Goal: Find specific page/section: Find specific page/section

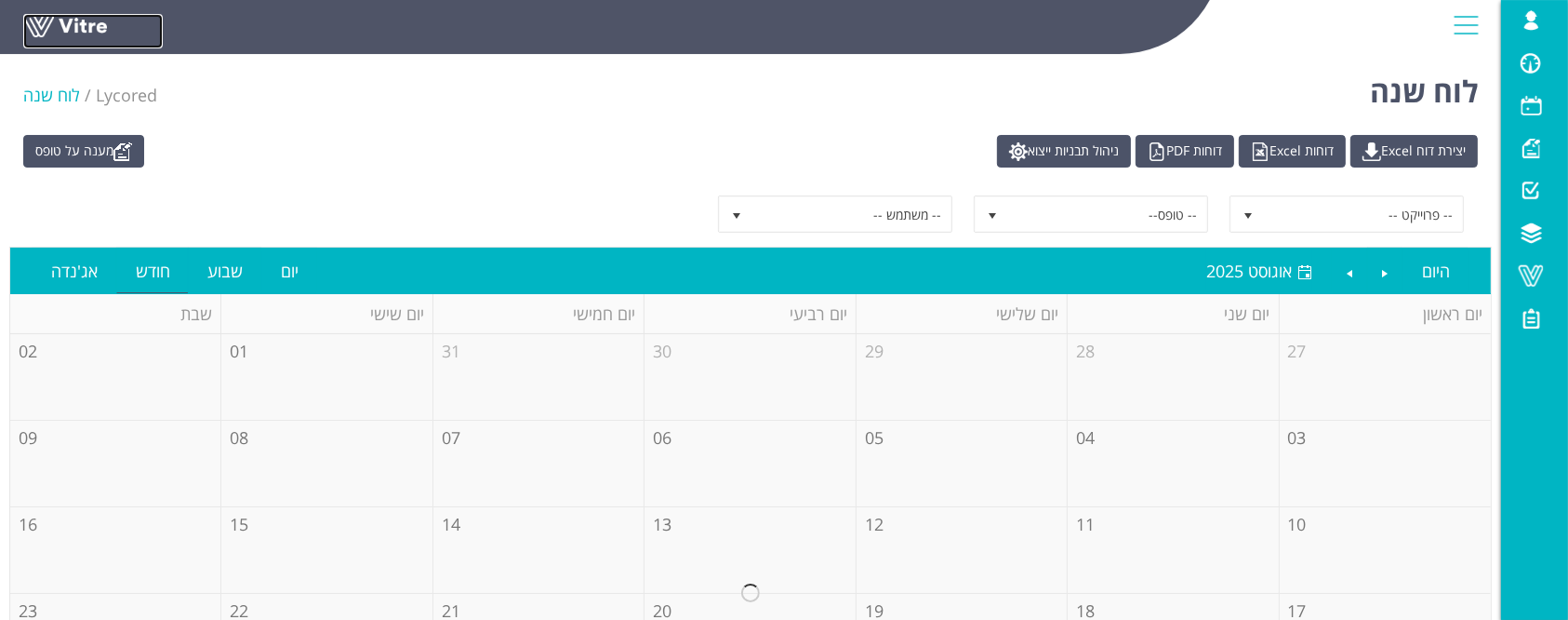
click at [64, 35] on link at bounding box center [93, 31] width 139 height 35
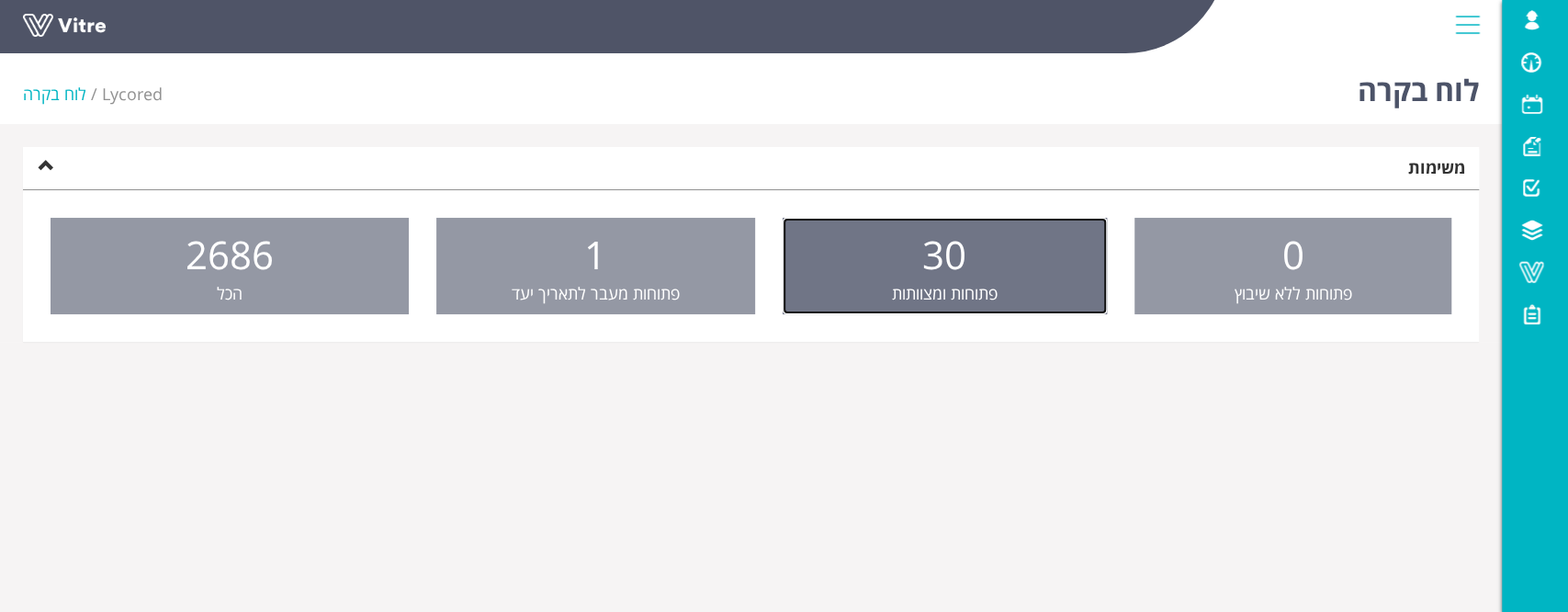
click at [959, 278] on span "30" at bounding box center [944, 253] width 44 height 53
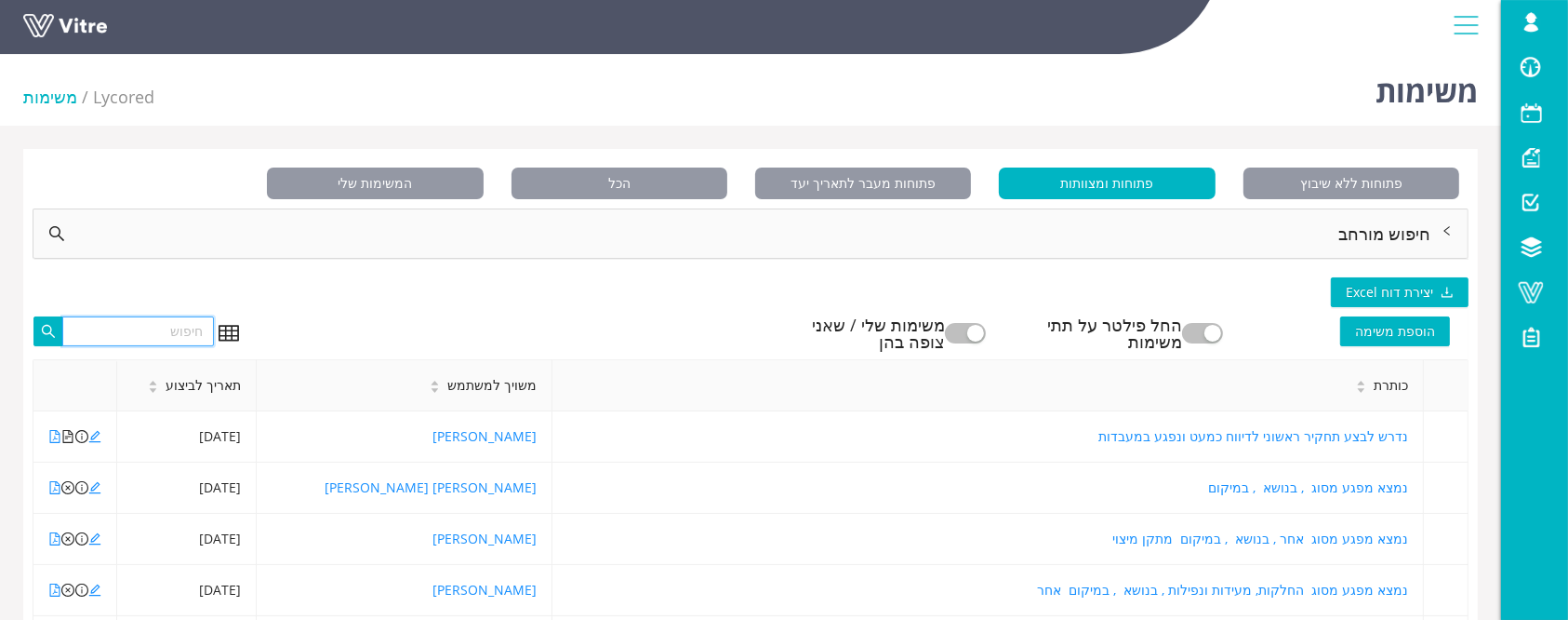
click at [171, 336] on input "text" at bounding box center [138, 331] width 152 height 30
click at [1080, 223] on div "חיפוש מורחב" at bounding box center [751, 233] width 1434 height 48
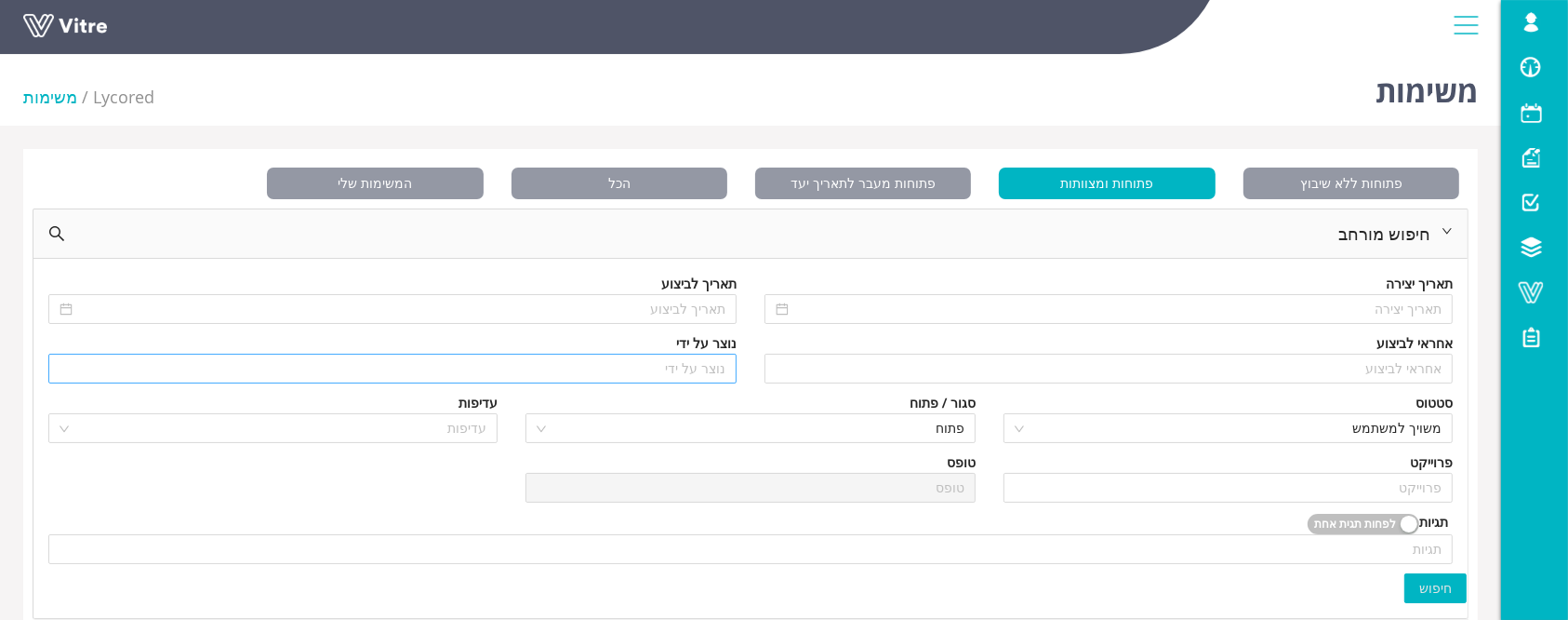
click at [719, 365] on input "search" at bounding box center [392, 368] width 666 height 28
type input "K"
type input "k"
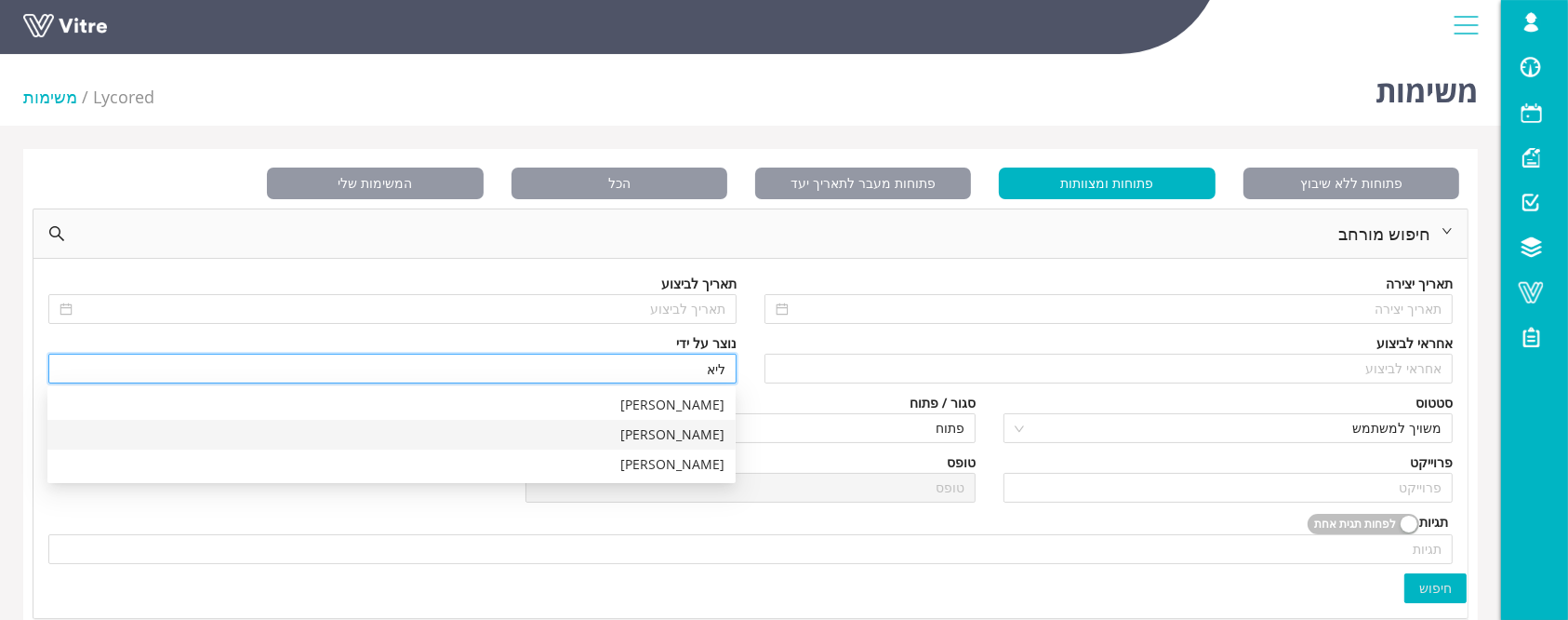
click at [716, 440] on div "[PERSON_NAME]" at bounding box center [392, 434] width 666 height 20
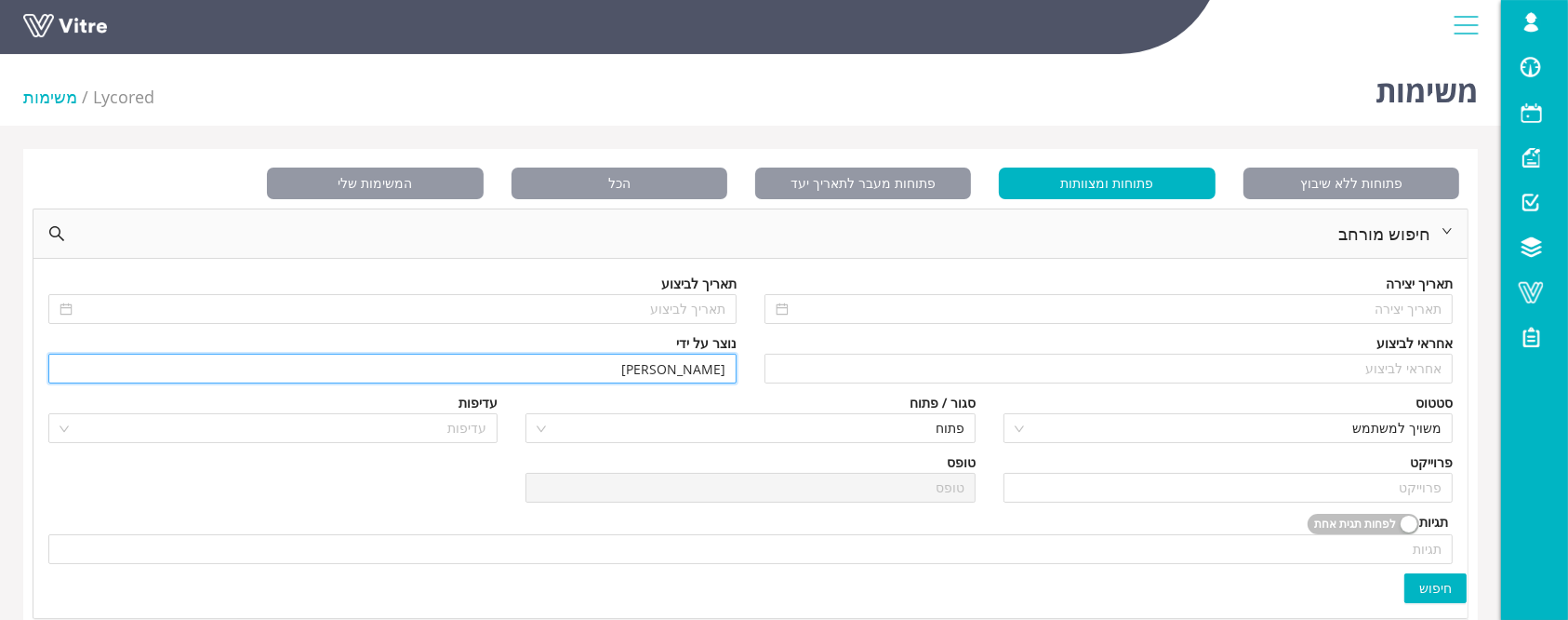
type input "[PERSON_NAME]"
click at [1425, 593] on span "חיפוש" at bounding box center [1435, 587] width 33 height 20
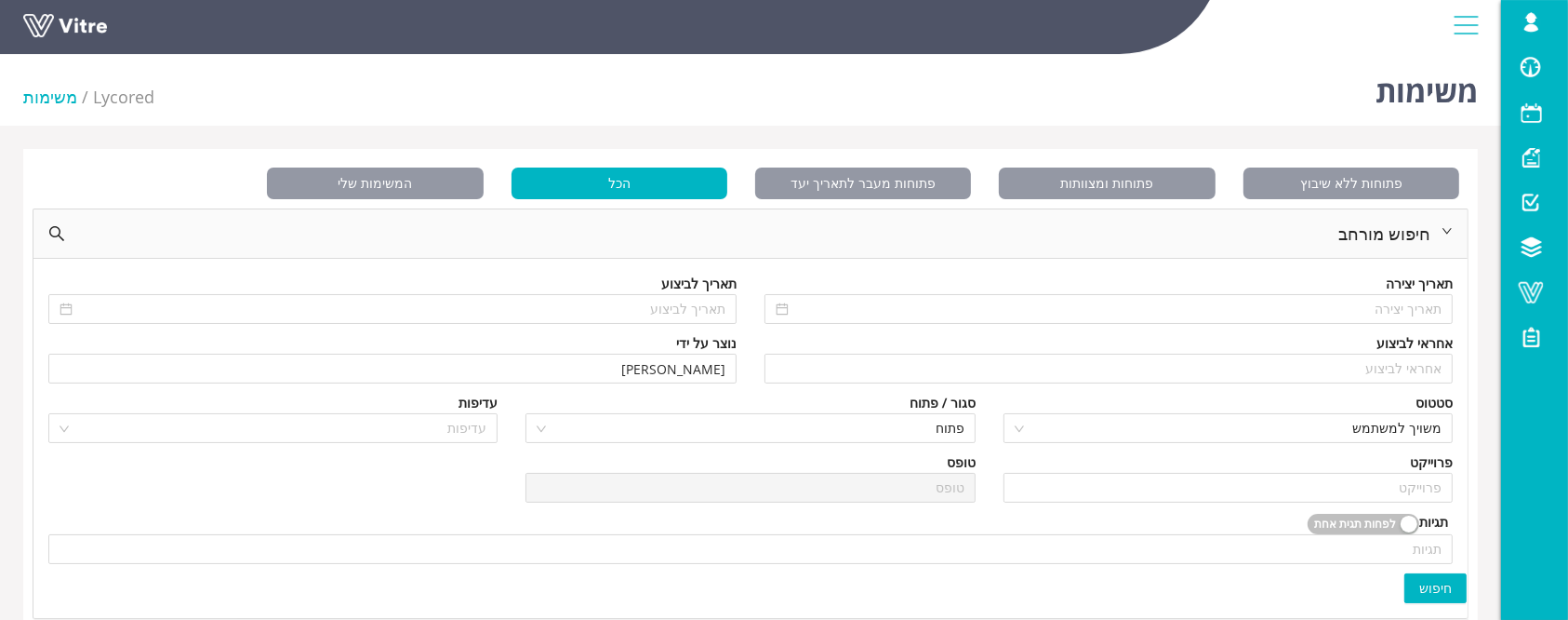
click at [1436, 574] on button "חיפוש" at bounding box center [1435, 588] width 62 height 30
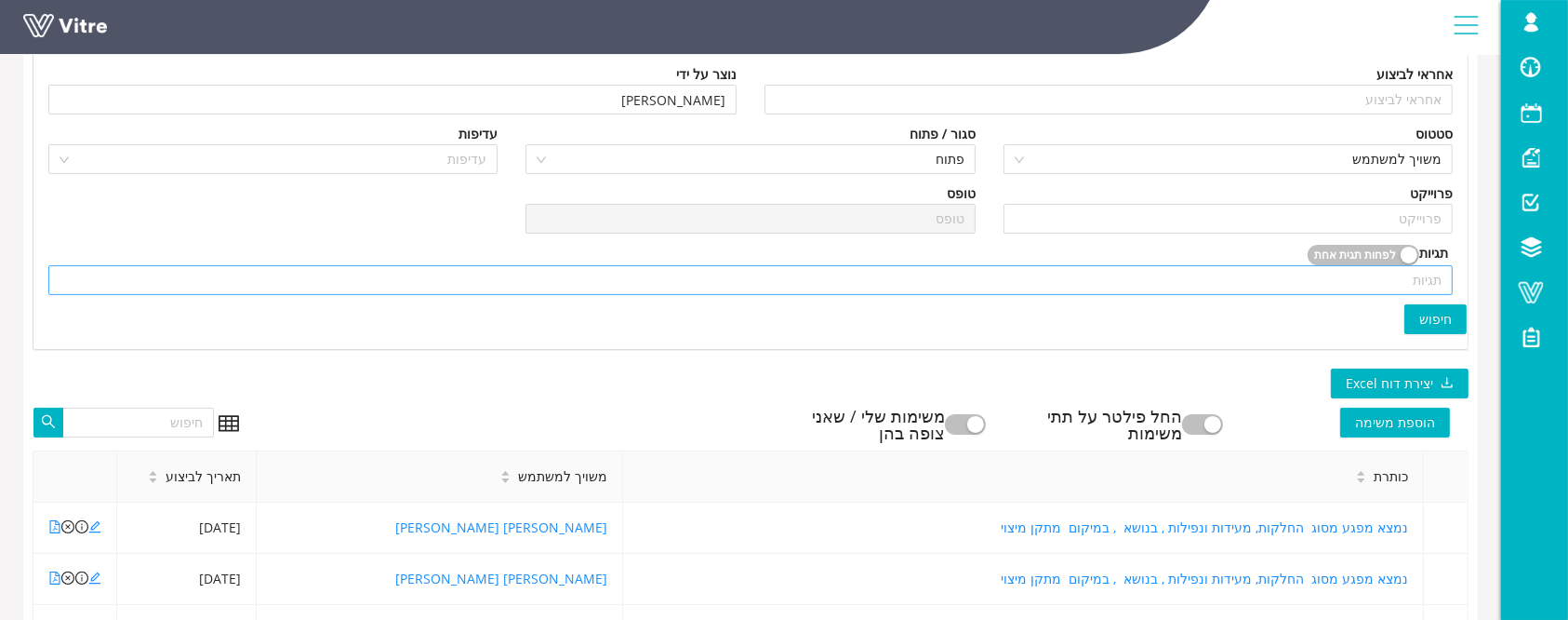
scroll to position [372, 0]
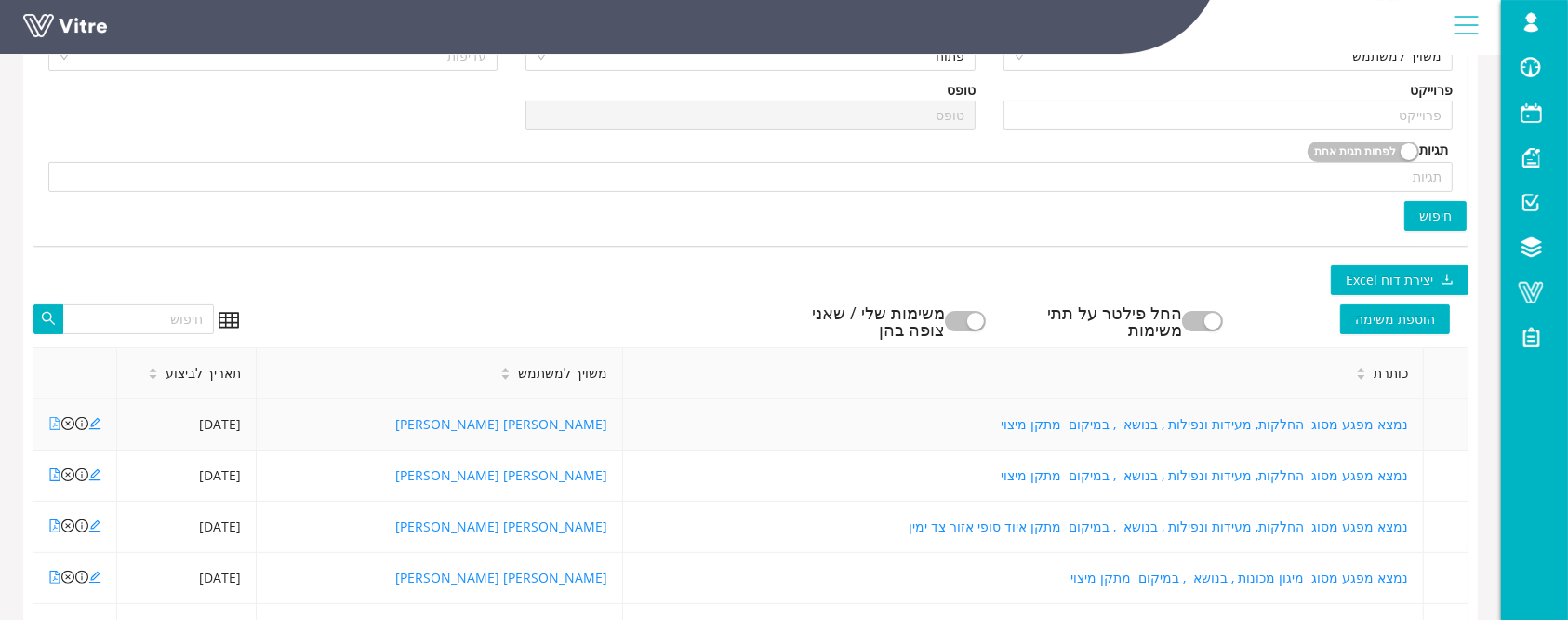
click at [54, 429] on link at bounding box center [54, 423] width 13 height 17
click at [55, 469] on icon "file-pdf" at bounding box center [55, 474] width 11 height 13
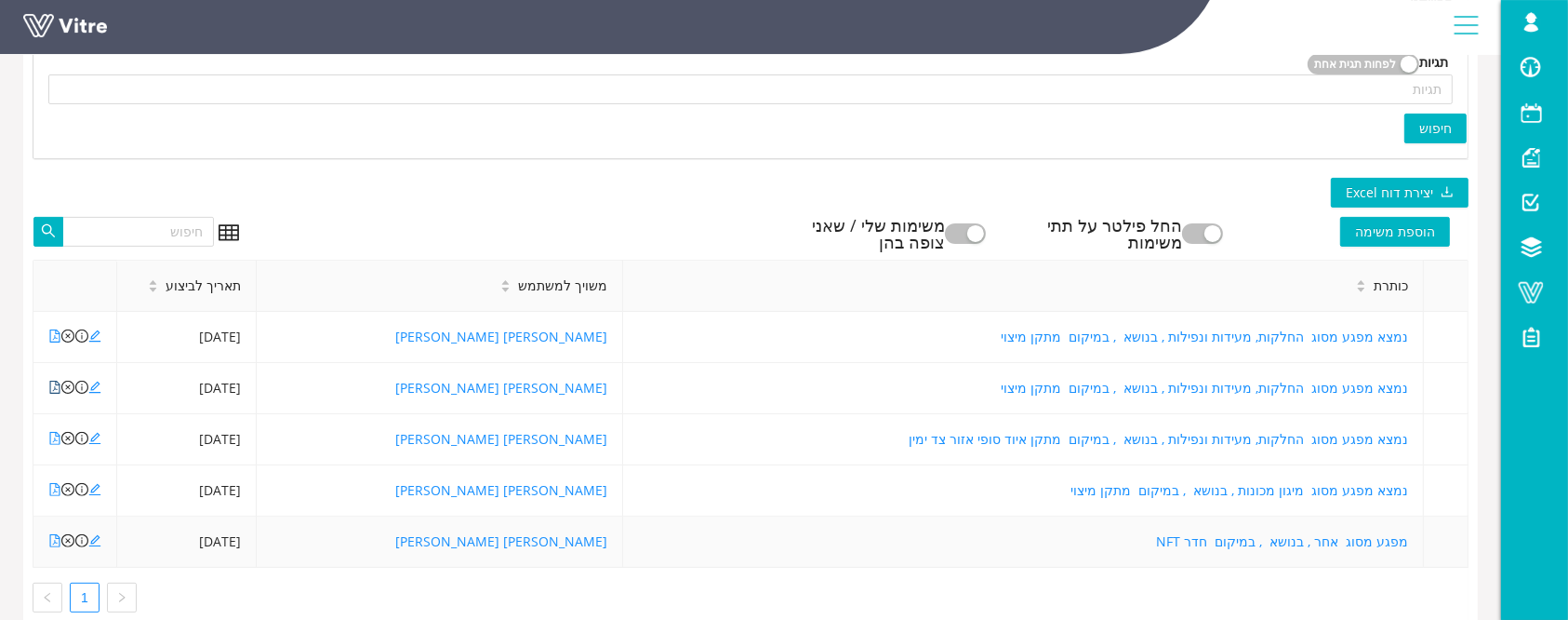
scroll to position [496, 0]
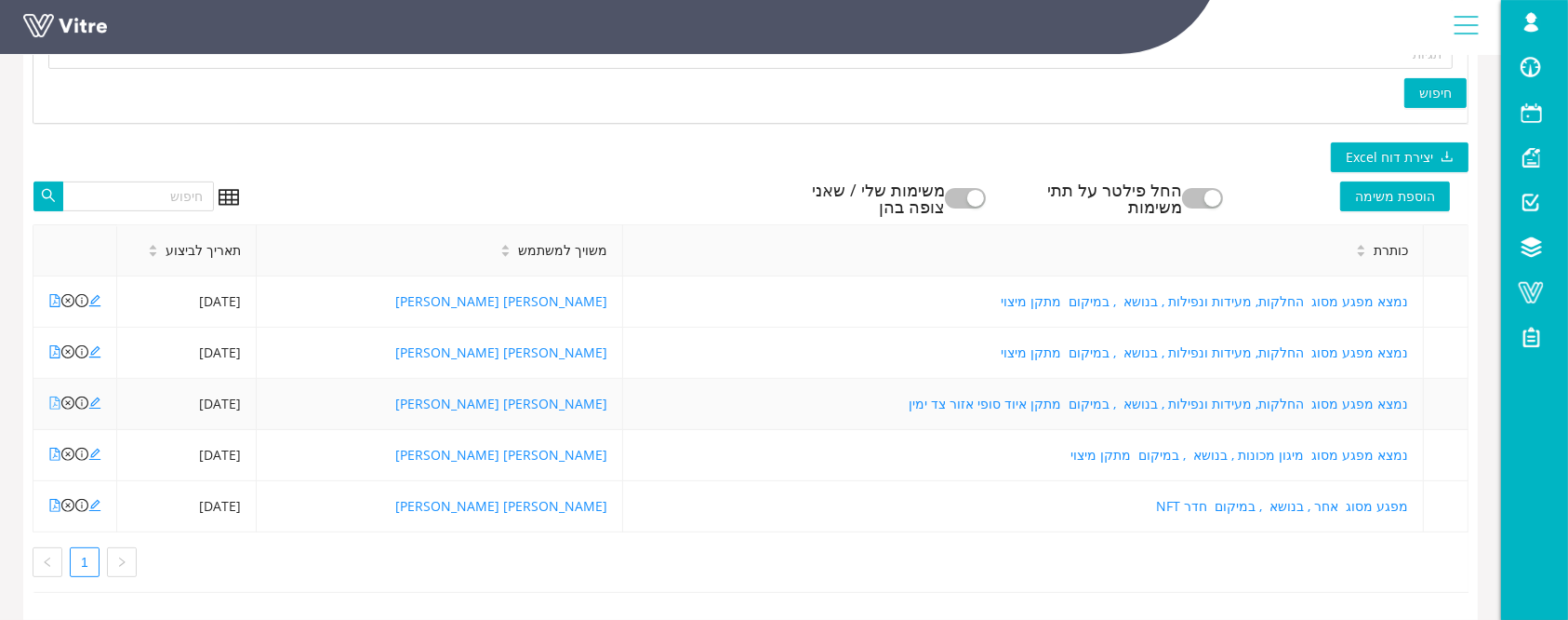
click at [56, 399] on icon "file-pdf" at bounding box center [54, 402] width 13 height 13
click at [56, 454] on icon "file-pdf" at bounding box center [55, 453] width 11 height 13
